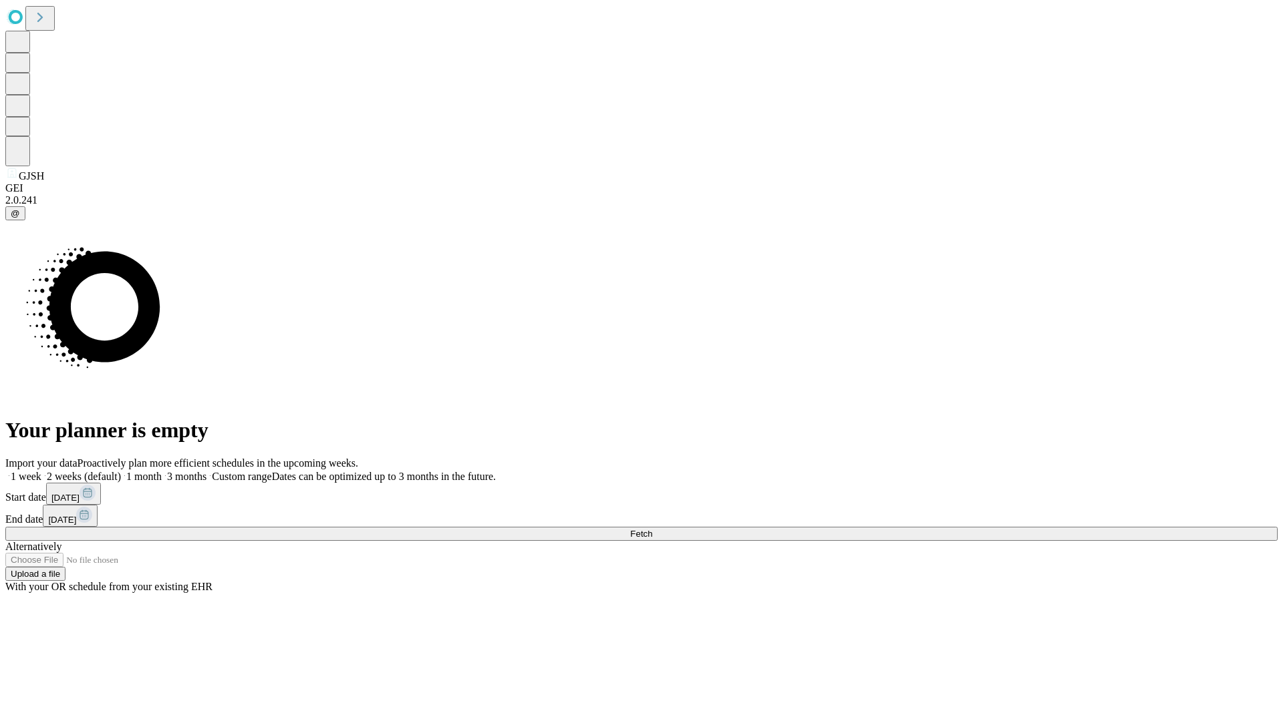
click at [652, 529] on span "Fetch" at bounding box center [641, 534] width 22 height 10
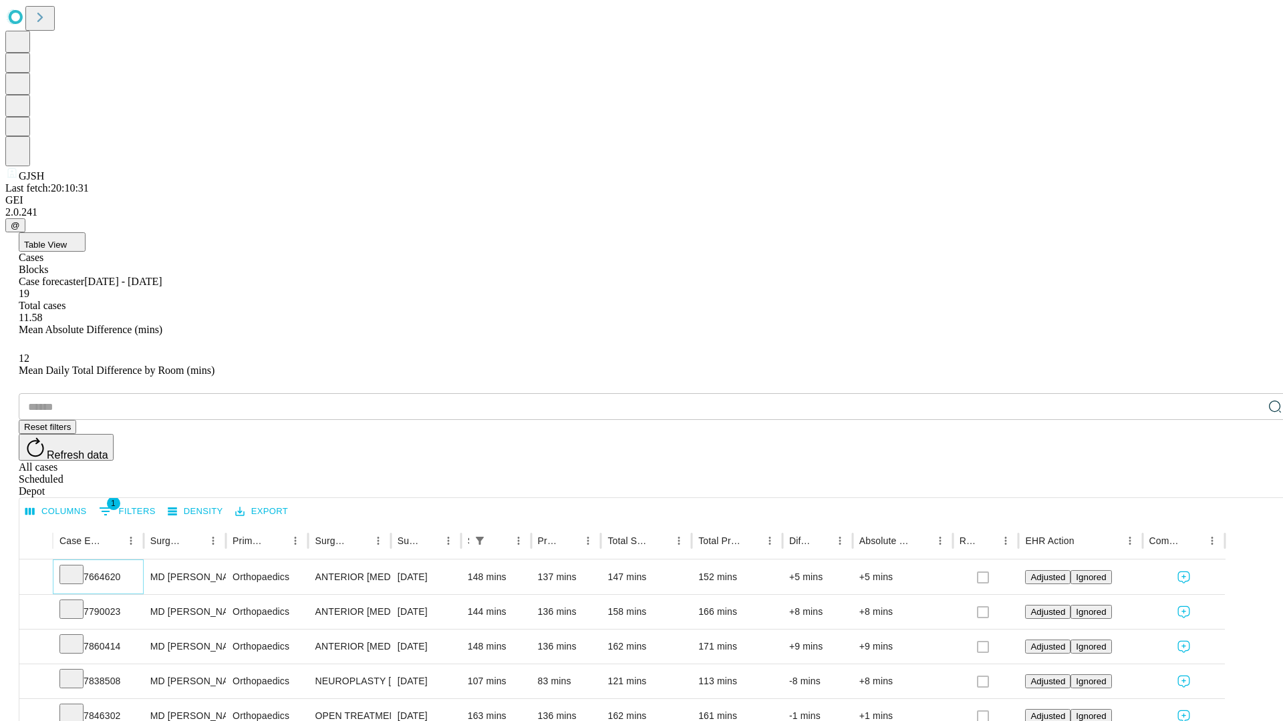
click at [78, 567] on icon at bounding box center [71, 573] width 13 height 13
